Goal: Information Seeking & Learning: Learn about a topic

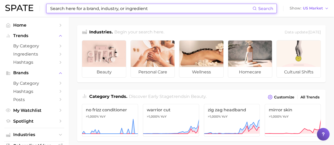
drag, startPoint x: 105, startPoint y: 7, endPoint x: 97, endPoint y: 13, distance: 9.2
click at [105, 7] on input at bounding box center [151, 8] width 203 height 9
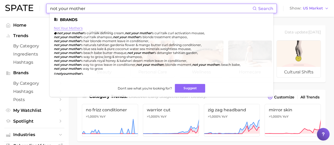
type input "not your mother"
click at [76, 28] on link "not your mother's" at bounding box center [68, 28] width 29 height 4
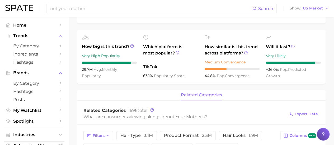
scroll to position [132, 0]
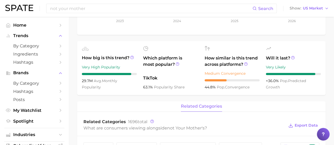
click at [294, 97] on div "brand not your mother's Add to Watchlist Export Data Popularity sustained riser…" at bounding box center [201, 115] width 248 height 411
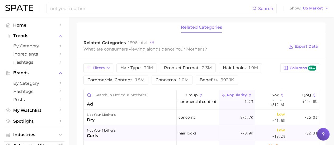
scroll to position [53, 0]
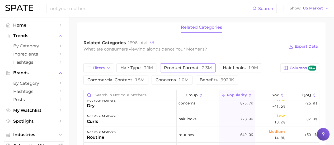
click at [173, 67] on span "product format 2.3m" at bounding box center [188, 68] width 48 height 4
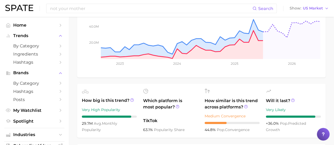
scroll to position [0, 0]
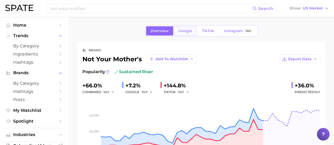
click at [188, 31] on span "Google" at bounding box center [185, 31] width 14 height 4
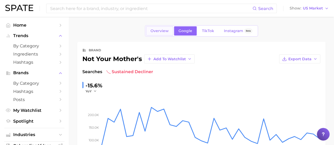
click at [167, 32] on span "Overview" at bounding box center [159, 31] width 18 height 4
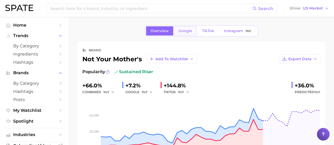
click at [183, 32] on span "Google" at bounding box center [185, 31] width 14 height 4
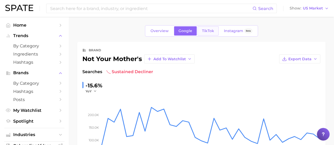
click at [210, 31] on span "TikTok" at bounding box center [208, 31] width 12 height 4
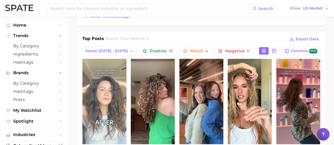
scroll to position [238, 0]
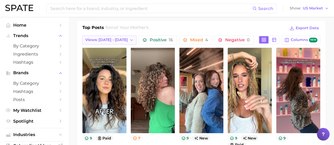
click at [117, 39] on span "Views: [DATE] - [DATE]" at bounding box center [106, 40] width 43 height 4
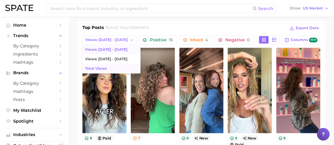
click at [105, 68] on span "Total Views" at bounding box center [96, 69] width 22 height 4
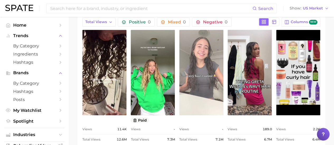
scroll to position [264, 0]
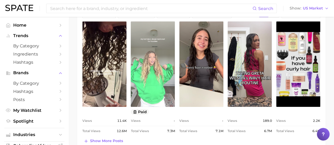
click at [160, 61] on link "view post on TikTok" at bounding box center [153, 64] width 44 height 86
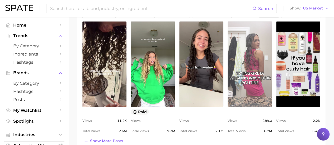
click at [246, 84] on link "view post on TikTok" at bounding box center [250, 64] width 44 height 86
